Goal: Check status: Check status

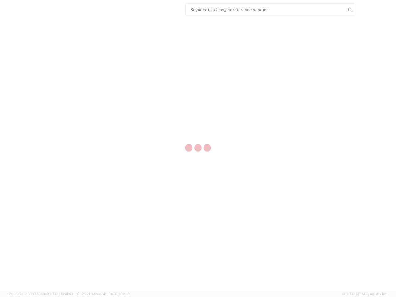
select select "US"
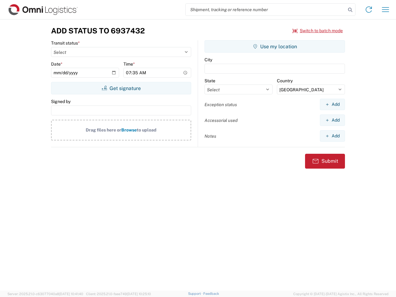
click at [266, 10] on input "search" at bounding box center [266, 10] width 160 height 12
click at [350, 10] on icon at bounding box center [350, 10] width 9 height 9
click at [369, 10] on icon at bounding box center [369, 10] width 10 height 10
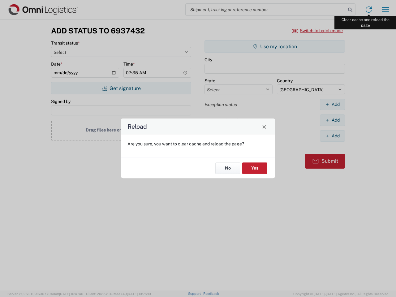
click at [386, 10] on div "Reload Are you sure, you want to clear cache and reload the page? No Yes" at bounding box center [198, 148] width 396 height 297
click at [318, 31] on div "Reload Are you sure, you want to clear cache and reload the page? No Yes" at bounding box center [198, 148] width 396 height 297
click at [121, 88] on div "Reload Are you sure, you want to clear cache and reload the page? No Yes" at bounding box center [198, 148] width 396 height 297
click at [275, 46] on div "Reload Are you sure, you want to clear cache and reload the page? No Yes" at bounding box center [198, 148] width 396 height 297
click at [332, 104] on div "Reload Are you sure, you want to clear cache and reload the page? No Yes" at bounding box center [198, 148] width 396 height 297
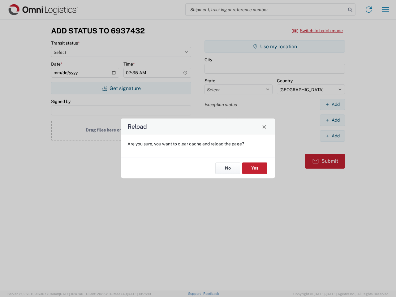
click at [332, 120] on div "Reload Are you sure, you want to clear cache and reload the page? No Yes" at bounding box center [198, 148] width 396 height 297
click at [332, 136] on div "Reload Are you sure, you want to clear cache and reload the page? No Yes" at bounding box center [198, 148] width 396 height 297
